Goal: Task Accomplishment & Management: Manage account settings

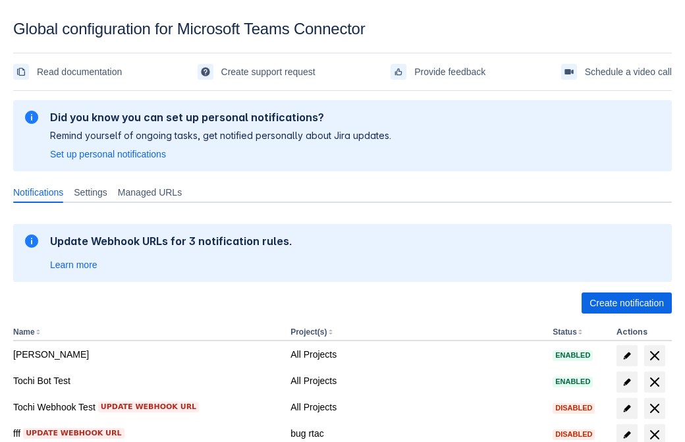
click at [627, 303] on span "Create notification" at bounding box center [627, 303] width 74 height 21
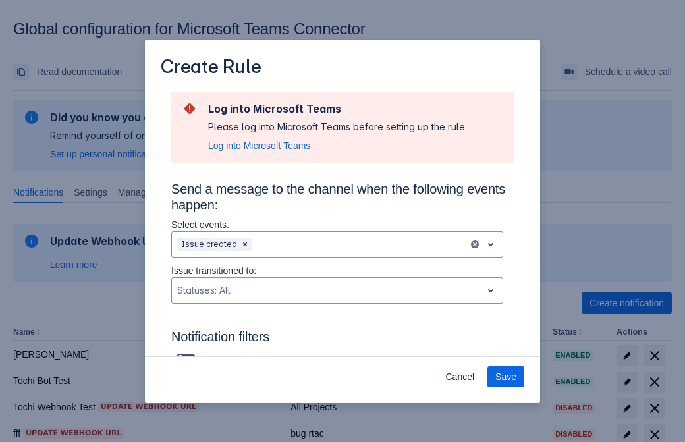
scroll to position [864, 0]
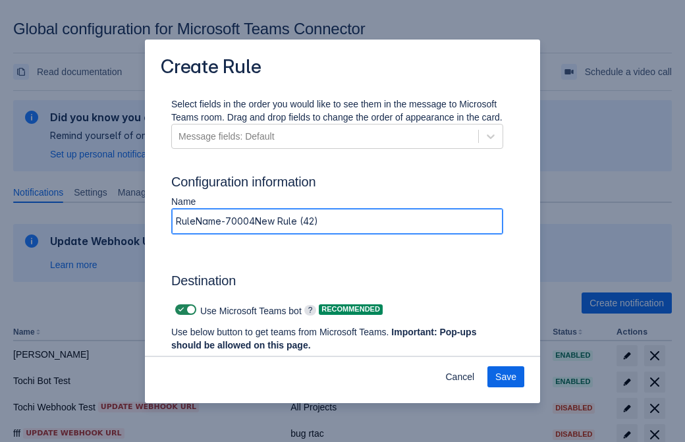
type input "RuleName-700044New Rule (42)"
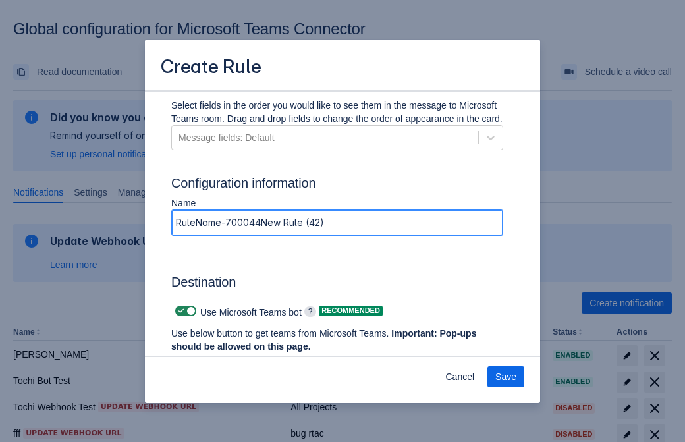
click at [244, 361] on span "Authenticate in Microsoft Teams" at bounding box center [244, 371] width 130 height 21
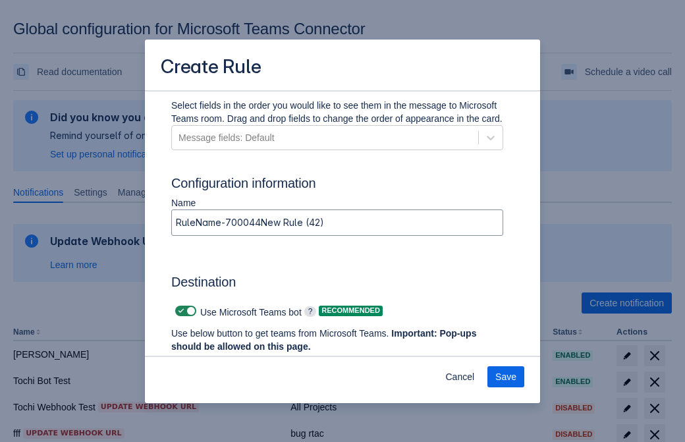
scroll to position [0, 0]
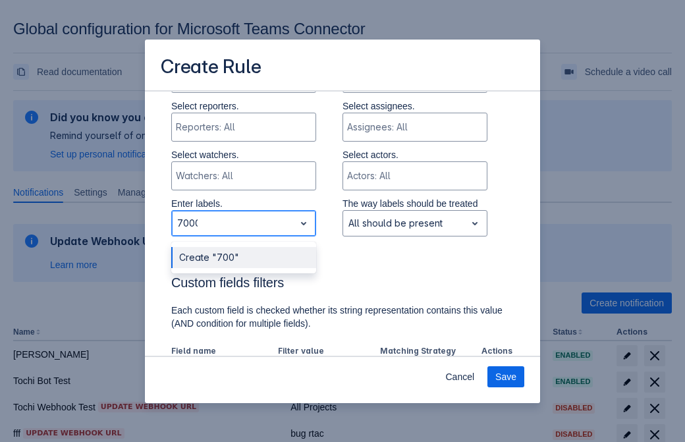
type input "700044_label"
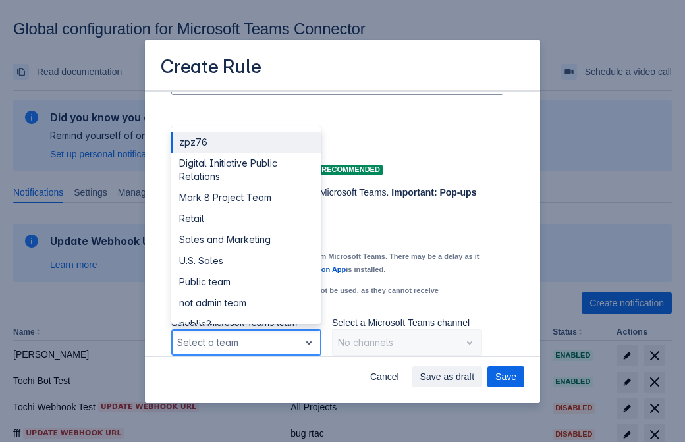
click at [246, 219] on div "Retail" at bounding box center [246, 218] width 150 height 21
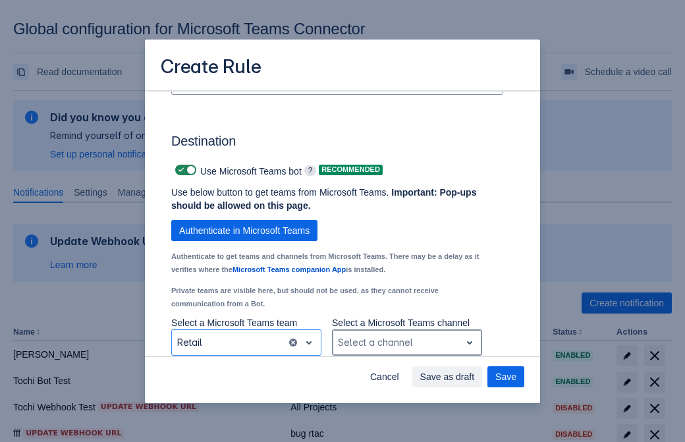
click at [407, 343] on div "Scrollable content" at bounding box center [396, 343] width 117 height 16
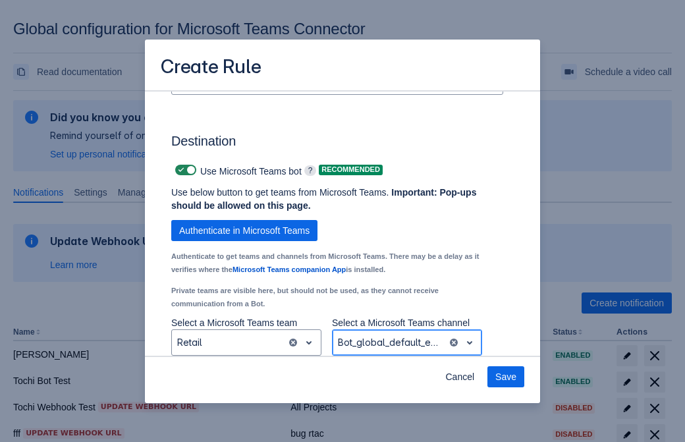
click at [506, 377] on span "Save" at bounding box center [505, 376] width 21 height 21
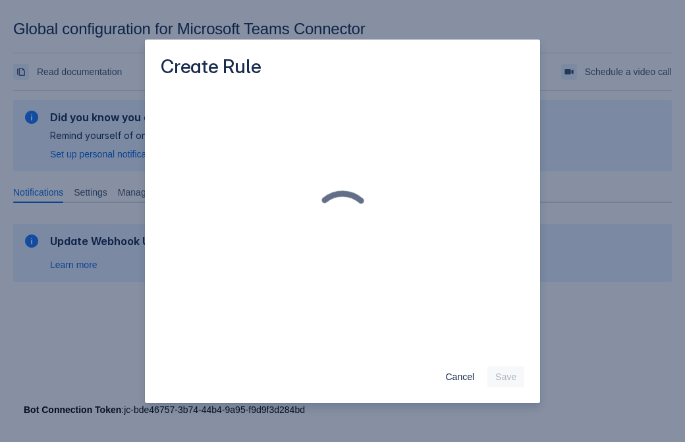
scroll to position [0, 0]
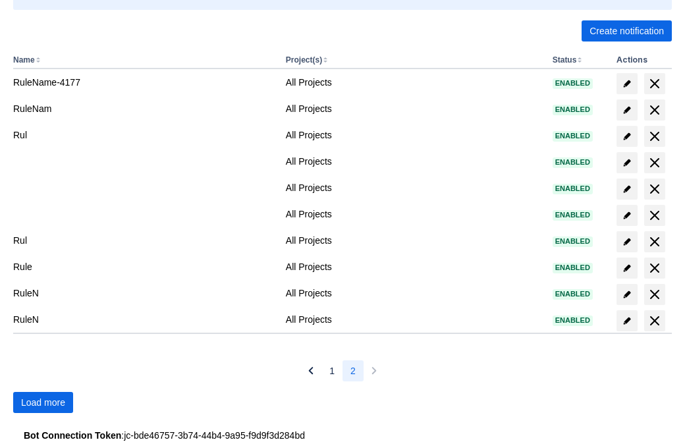
click at [43, 403] on span "Load more" at bounding box center [43, 402] width 44 height 21
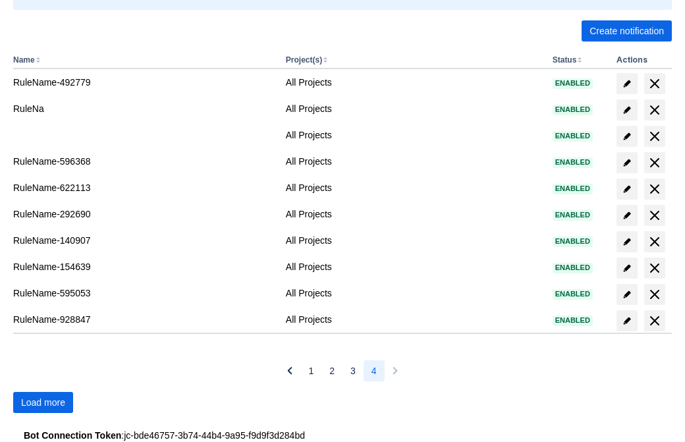
click at [43, 403] on span "Load more" at bounding box center [43, 402] width 44 height 21
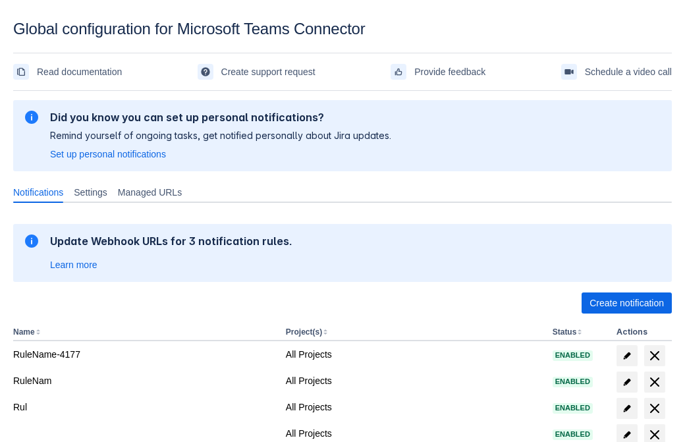
scroll to position [272, 0]
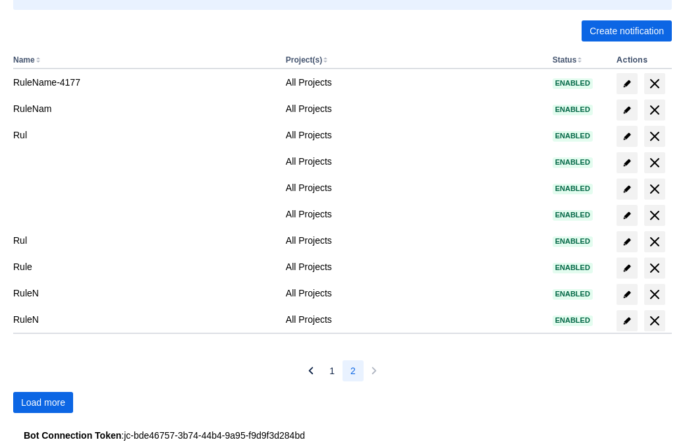
click at [43, 403] on span "Load more" at bounding box center [43, 402] width 44 height 21
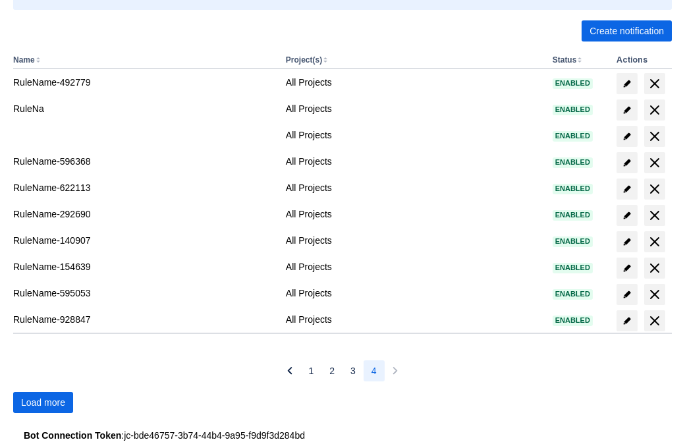
click at [43, 403] on span "Load more" at bounding box center [43, 402] width 44 height 21
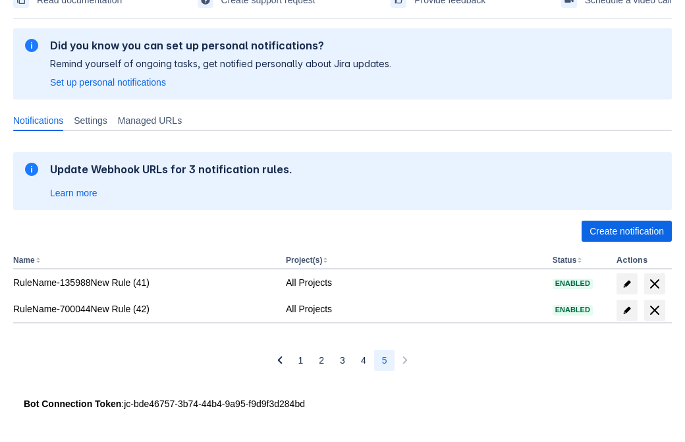
scroll to position [72, 0]
click at [654, 310] on span "delete" at bounding box center [655, 310] width 16 height 16
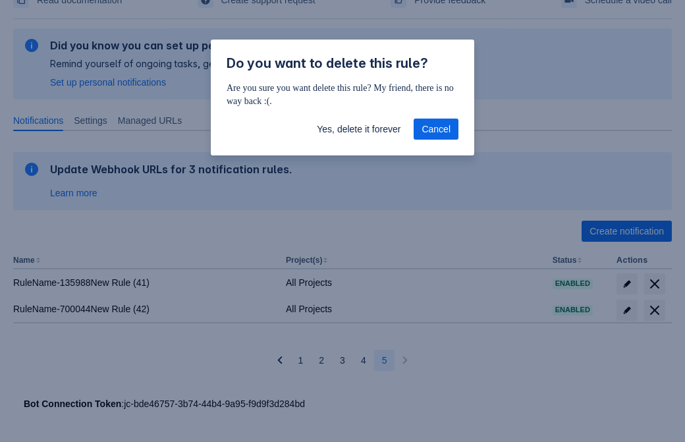
click at [358, 129] on span "Yes, delete it forever" at bounding box center [359, 129] width 84 height 21
